Goal: Obtain resource: Obtain resource

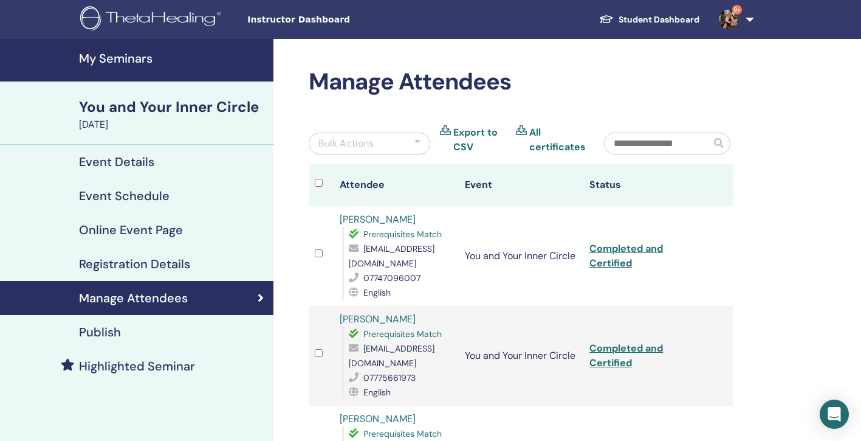
scroll to position [84, 0]
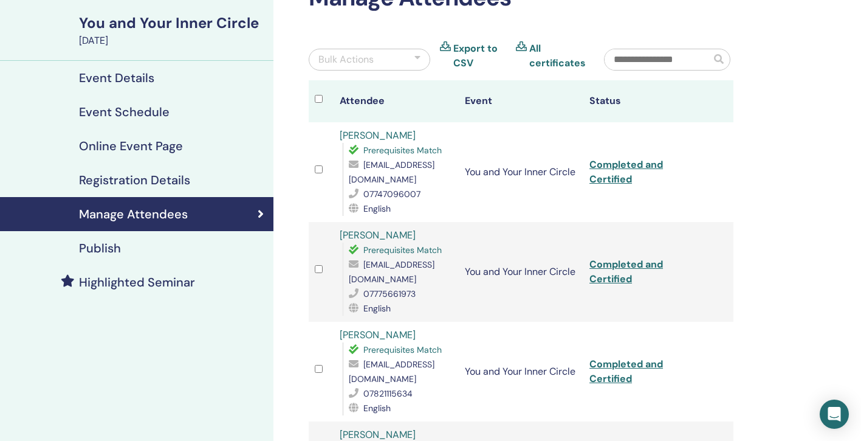
click at [128, 211] on h4 "Manage Attendees" at bounding box center [133, 214] width 109 height 15
click at [147, 21] on div "You and Your Inner Circle" at bounding box center [172, 23] width 187 height 21
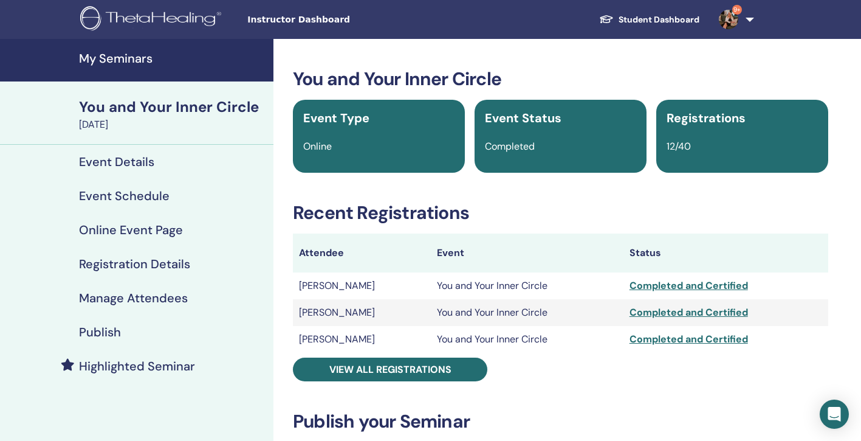
click at [648, 18] on link "Student Dashboard" at bounding box center [649, 20] width 120 height 22
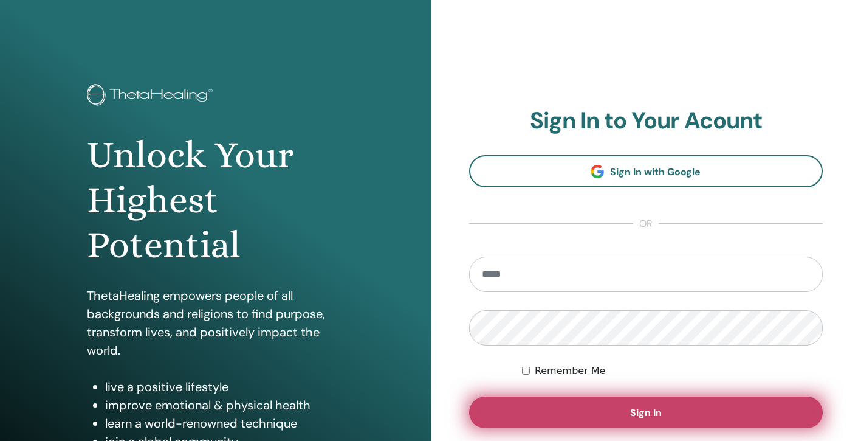
type input "**********"
drag, startPoint x: 631, startPoint y: 405, endPoint x: 580, endPoint y: 427, distance: 55.9
click at [580, 427] on button "Sign In" at bounding box center [646, 412] width 354 height 32
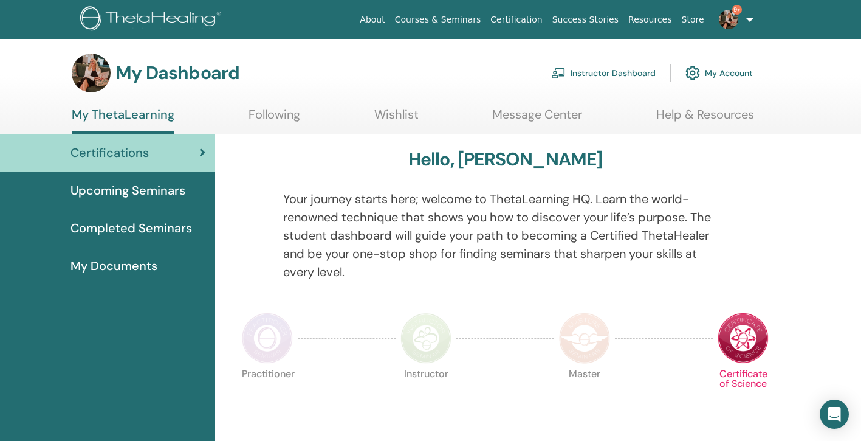
click at [589, 69] on link "Instructor Dashboard" at bounding box center [603, 73] width 105 height 27
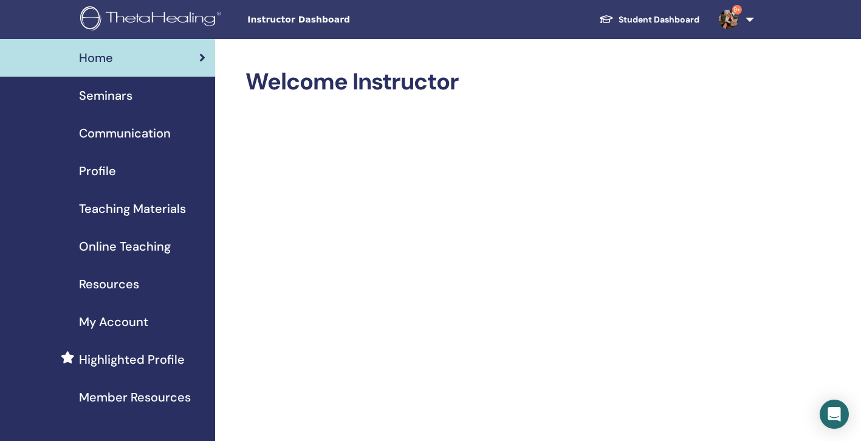
click at [112, 244] on span "Online Teaching" at bounding box center [125, 246] width 92 height 18
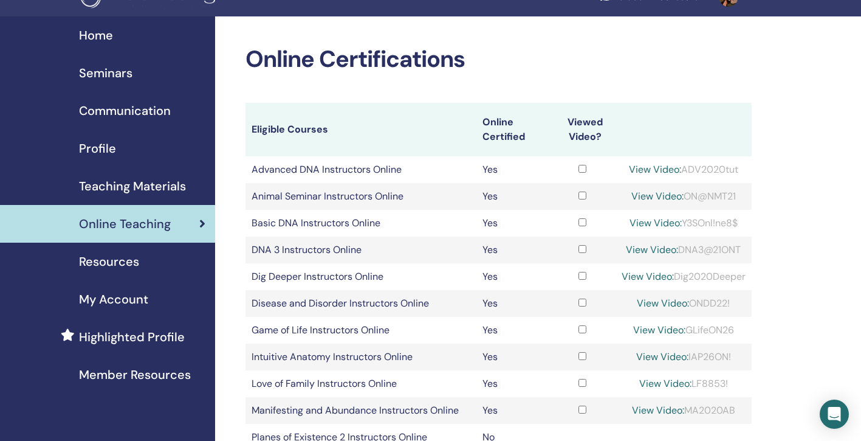
scroll to position [16, 0]
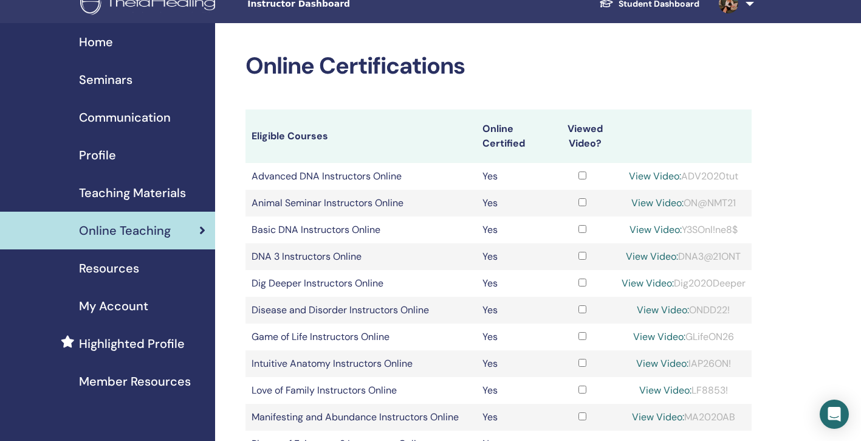
click at [136, 194] on span "Teaching Materials" at bounding box center [132, 193] width 107 height 18
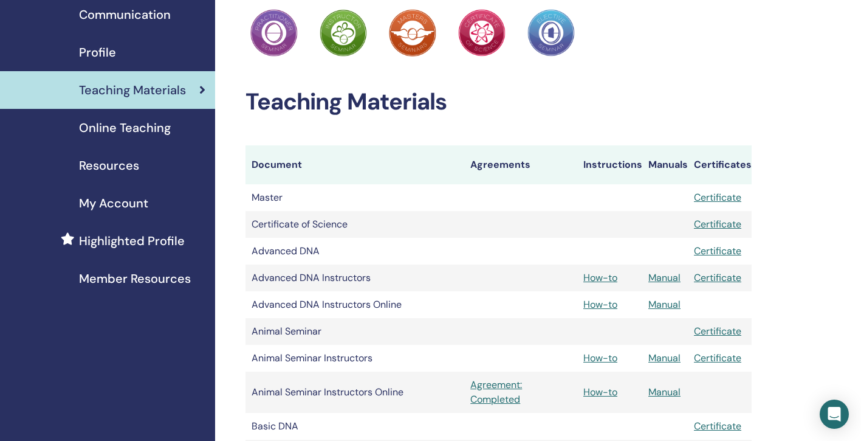
scroll to position [125, 0]
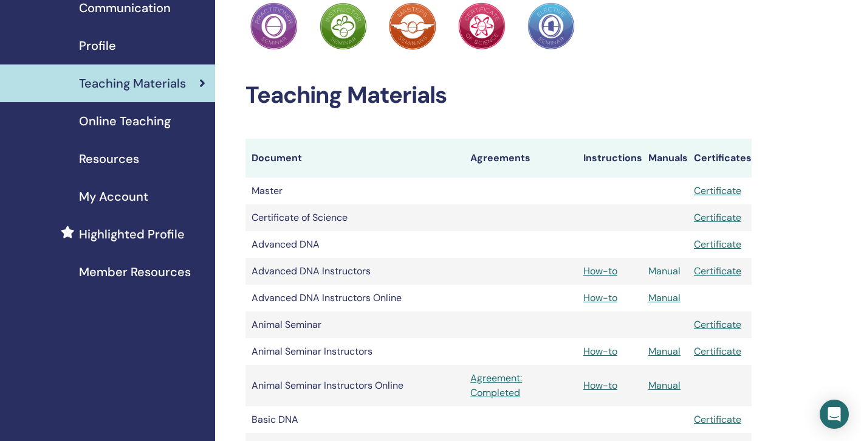
click at [664, 270] on link "Manual" at bounding box center [664, 270] width 32 height 13
